Goal: Find specific page/section: Find specific page/section

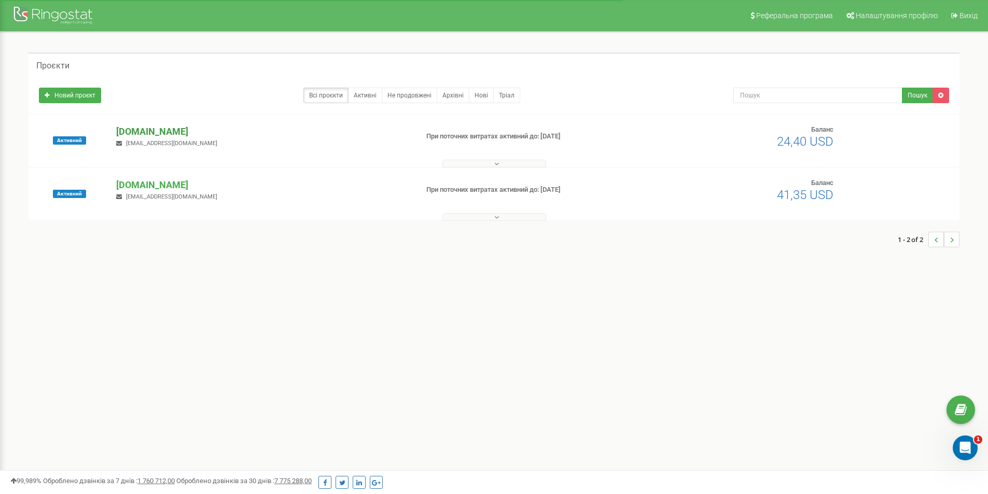
click at [147, 131] on p "[DOMAIN_NAME]" at bounding box center [262, 131] width 293 height 13
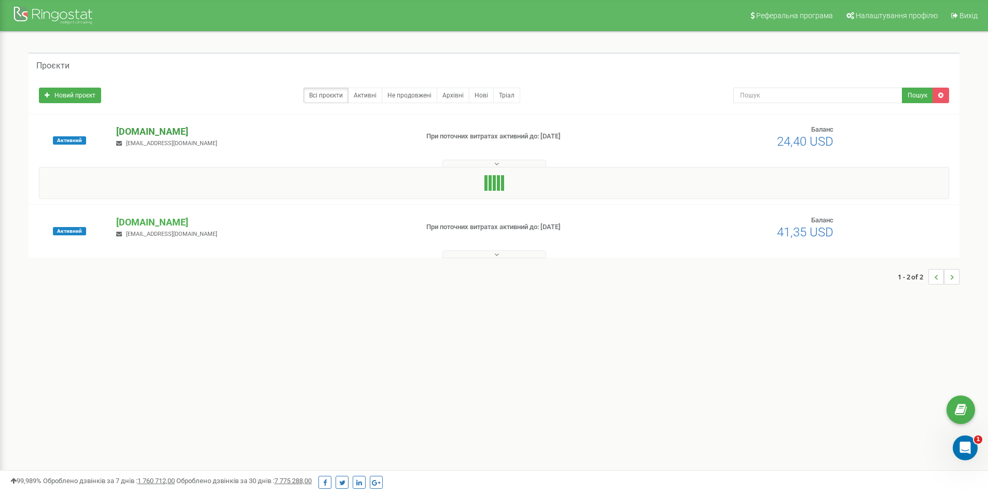
click at [167, 129] on p "[DOMAIN_NAME]" at bounding box center [262, 131] width 293 height 13
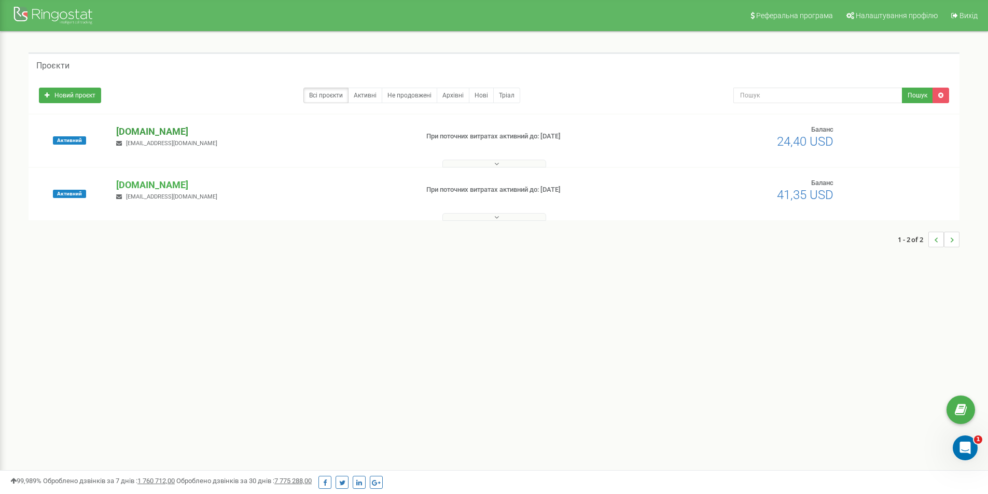
click at [172, 128] on p "[DOMAIN_NAME]" at bounding box center [262, 131] width 293 height 13
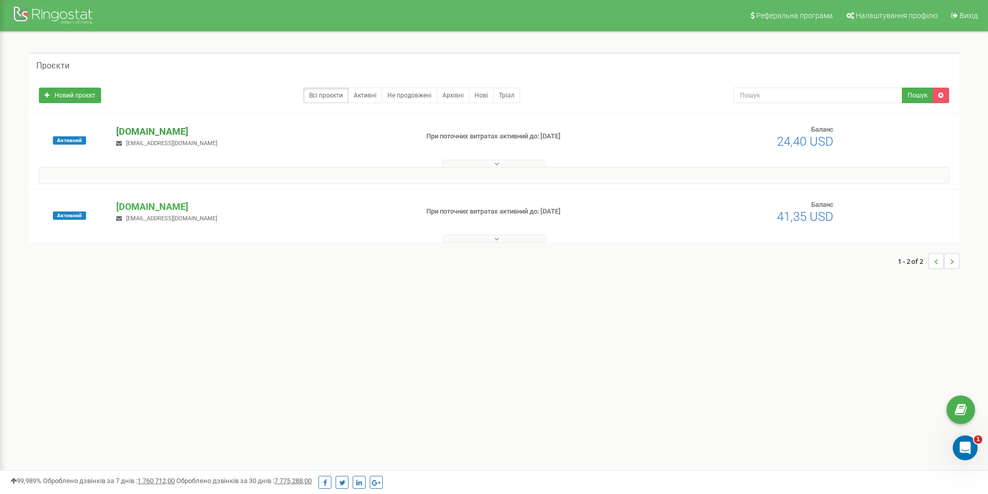
click at [171, 135] on p "[DOMAIN_NAME]" at bounding box center [262, 131] width 293 height 13
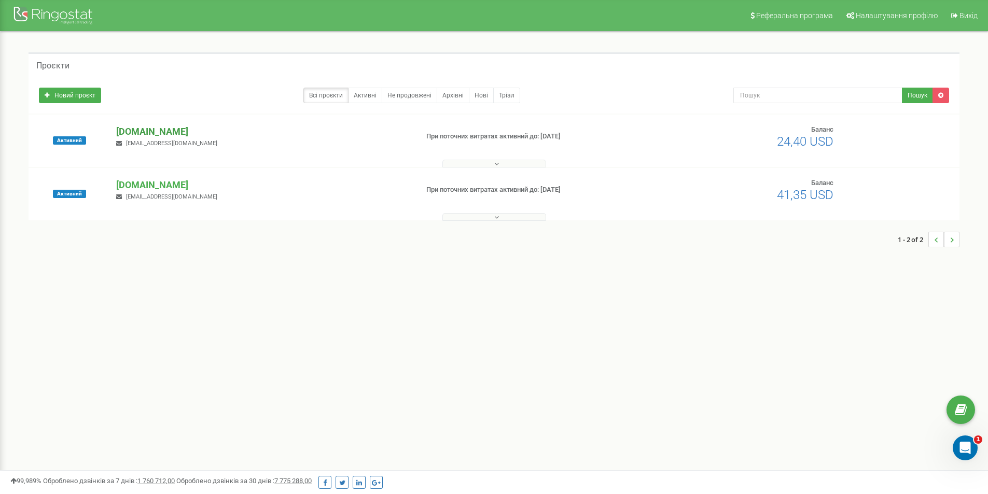
click at [172, 127] on p "[DOMAIN_NAME]" at bounding box center [262, 131] width 293 height 13
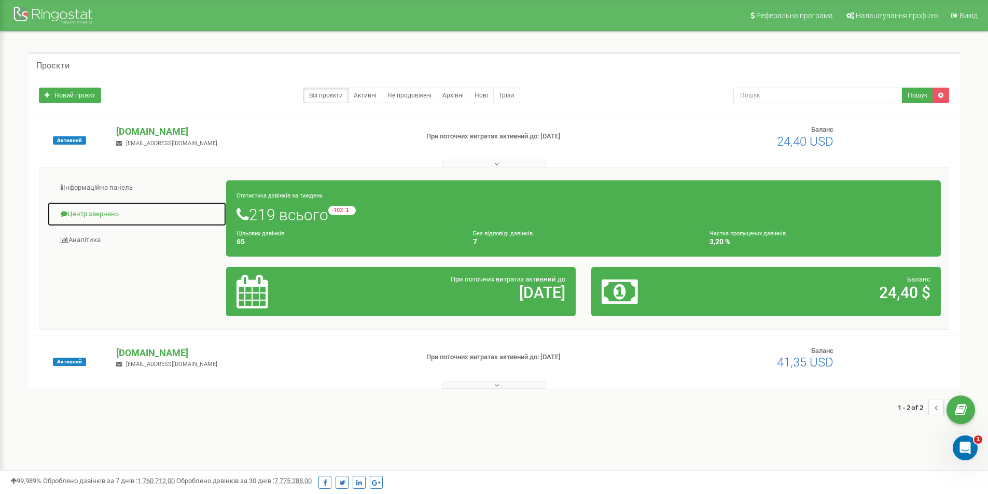
click at [101, 218] on link "Центр звернень" at bounding box center [136, 214] width 179 height 25
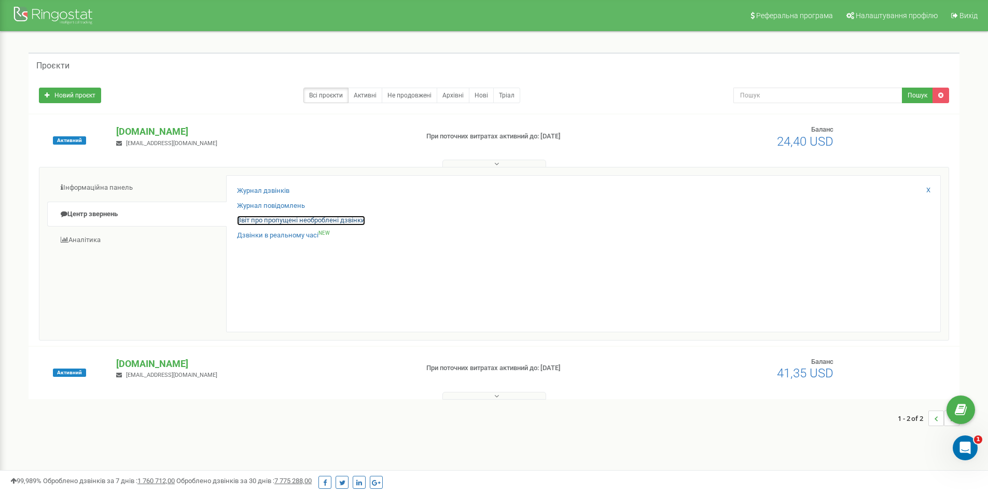
click at [280, 221] on link "Звіт про пропущені необроблені дзвінки" at bounding box center [301, 221] width 128 height 10
